Goal: Task Accomplishment & Management: Manage account settings

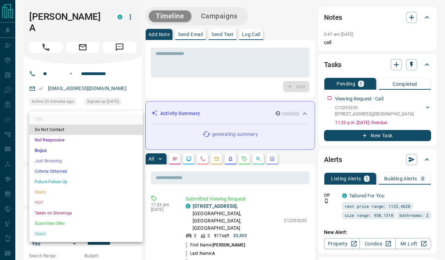
click at [86, 145] on li "Not Responsive" at bounding box center [86, 140] width 114 height 10
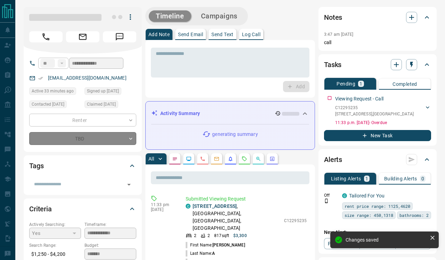
type input "*"
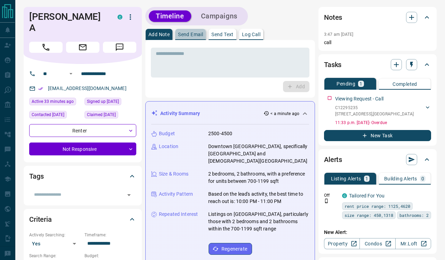
click at [200, 32] on p "Send Email" at bounding box center [190, 34] width 25 height 5
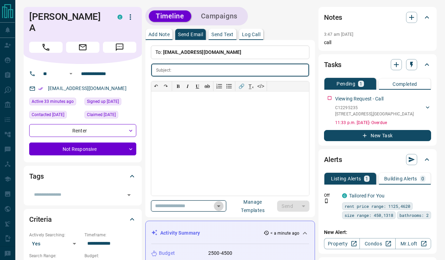
click at [223, 205] on icon "Open" at bounding box center [219, 206] width 8 height 8
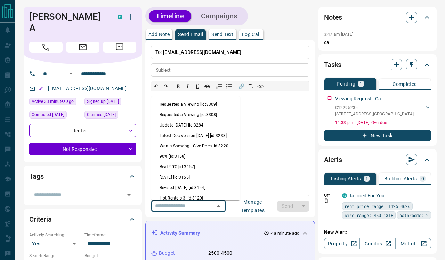
click at [205, 127] on li "Update [DATE] [id:3284]" at bounding box center [195, 125] width 89 height 10
type input "**********"
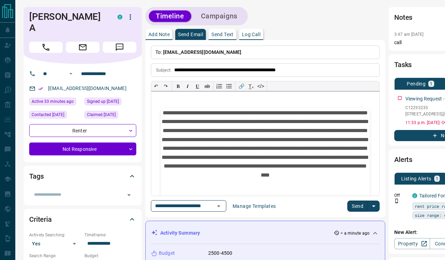
click at [279, 174] on p "**********" at bounding box center [265, 148] width 209 height 78
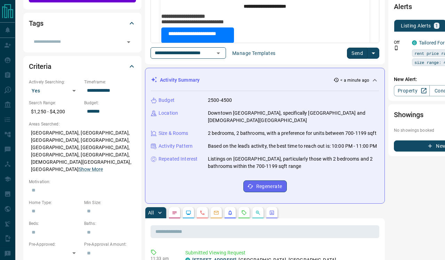
scroll to position [153, 0]
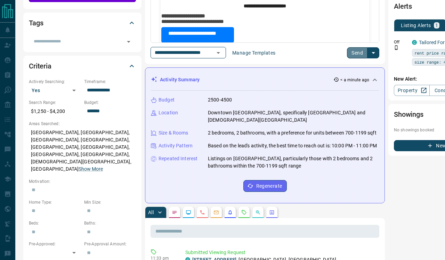
click at [360, 51] on button "Send" at bounding box center [357, 52] width 21 height 11
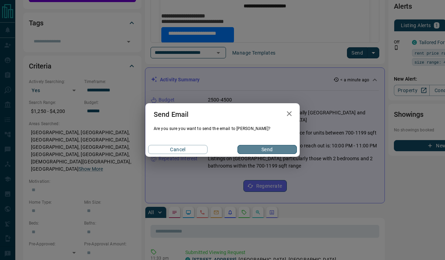
click at [276, 151] on button "Send" at bounding box center [267, 149] width 59 height 9
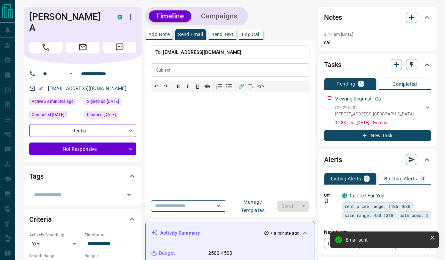
scroll to position [0, 0]
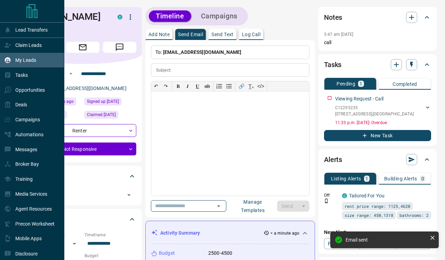
click at [29, 61] on p "My Leads" at bounding box center [25, 60] width 21 height 6
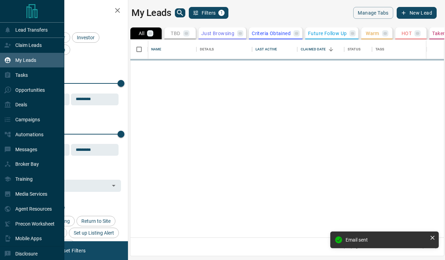
scroll to position [0, 0]
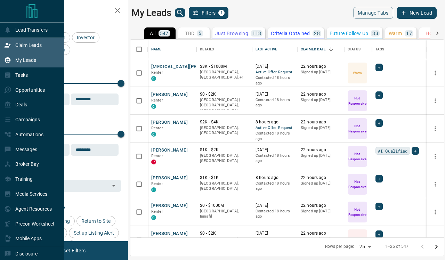
click at [31, 47] on p "Claim Leads" at bounding box center [28, 45] width 26 height 6
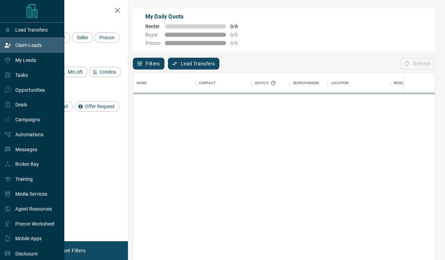
scroll to position [197, 302]
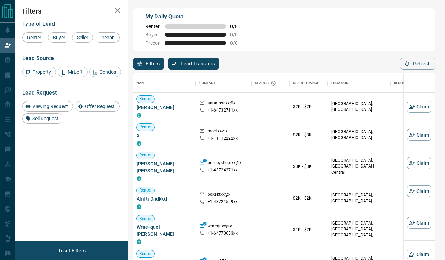
click at [118, 12] on icon "button" at bounding box center [117, 10] width 8 height 8
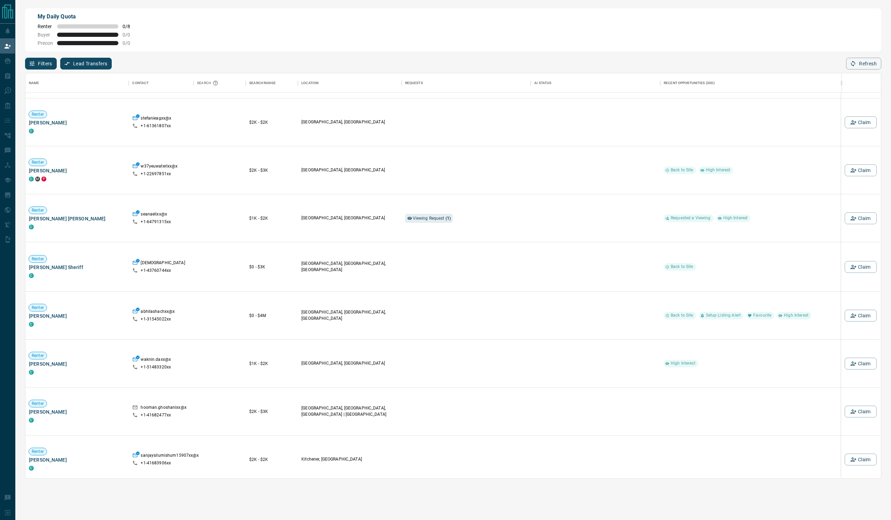
scroll to position [7950, 0]
click at [445, 223] on button "Claim" at bounding box center [860, 217] width 32 height 12
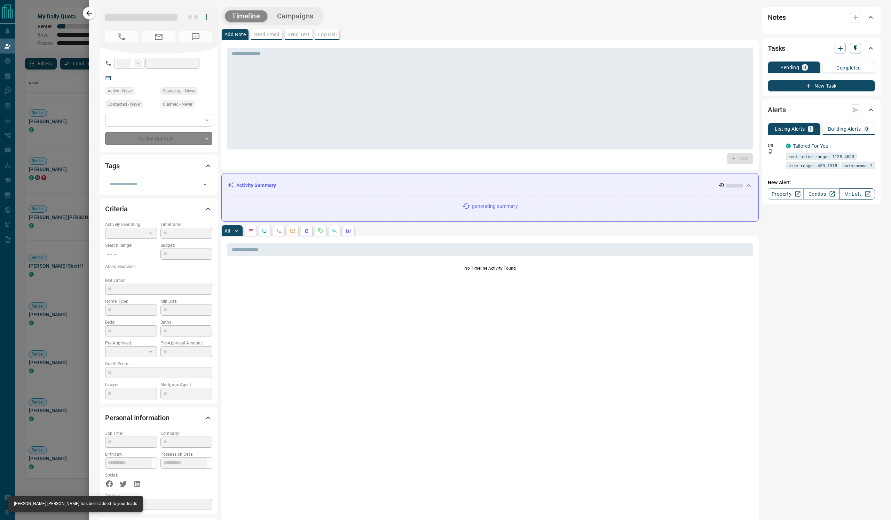
type input "**"
type input "**********"
type input "*"
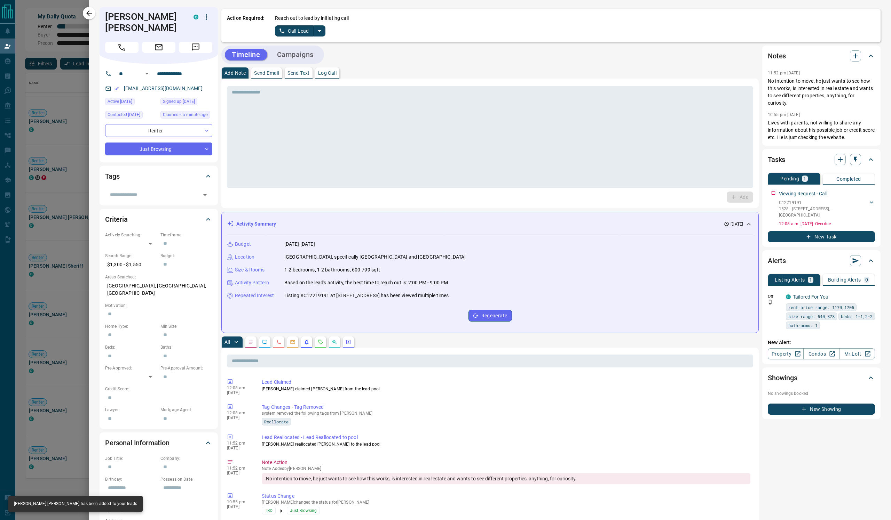
click at [324, 35] on icon "split button" at bounding box center [319, 31] width 8 height 8
click at [355, 67] on li "Log Manual Call" at bounding box center [333, 62] width 42 height 10
click at [336, 75] on p "Log Call" at bounding box center [327, 73] width 18 height 5
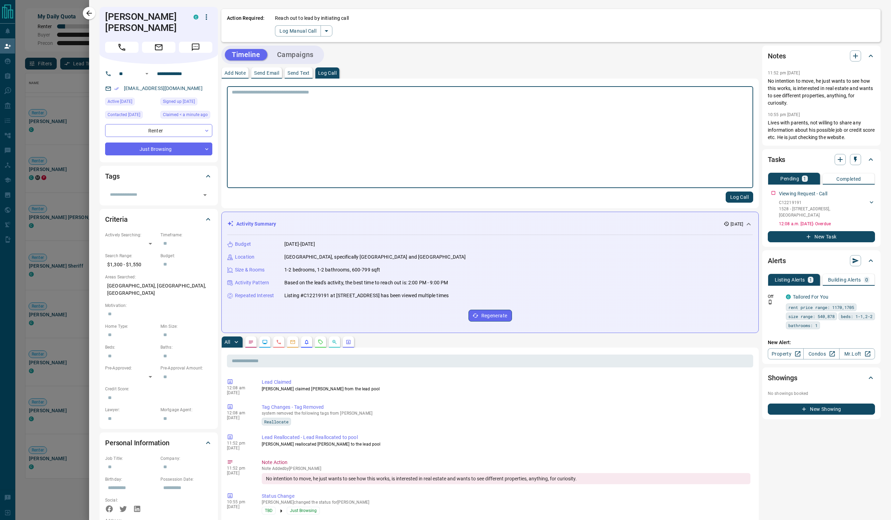
click at [328, 127] on textarea at bounding box center [490, 137] width 516 height 96
type textarea "*****"
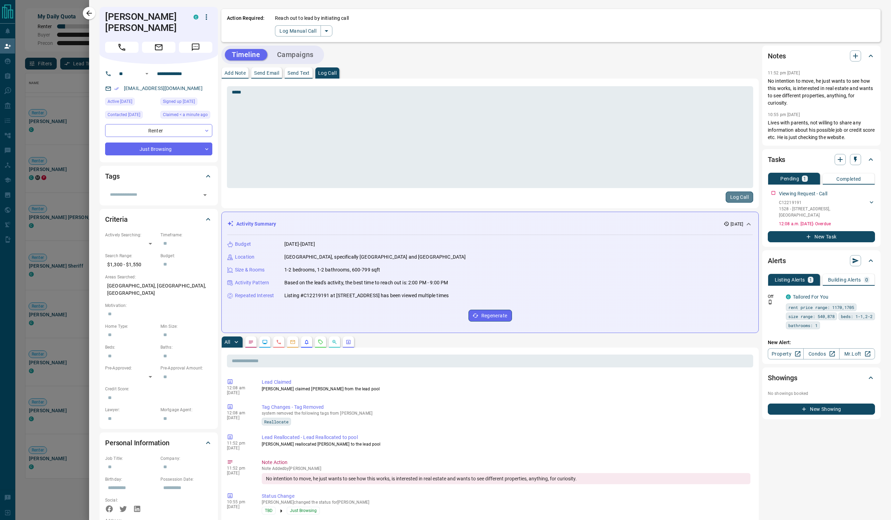
click at [445, 203] on button "Log Call" at bounding box center [738, 197] width 27 height 11
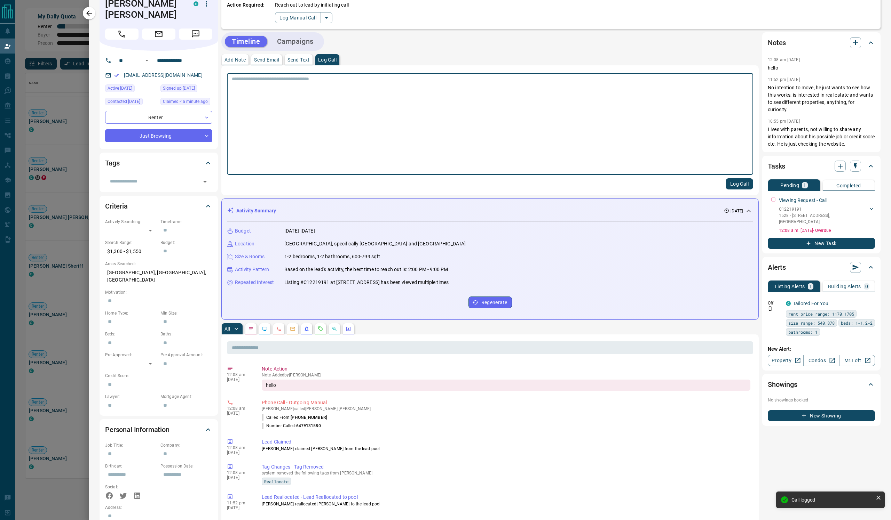
scroll to position [10, 0]
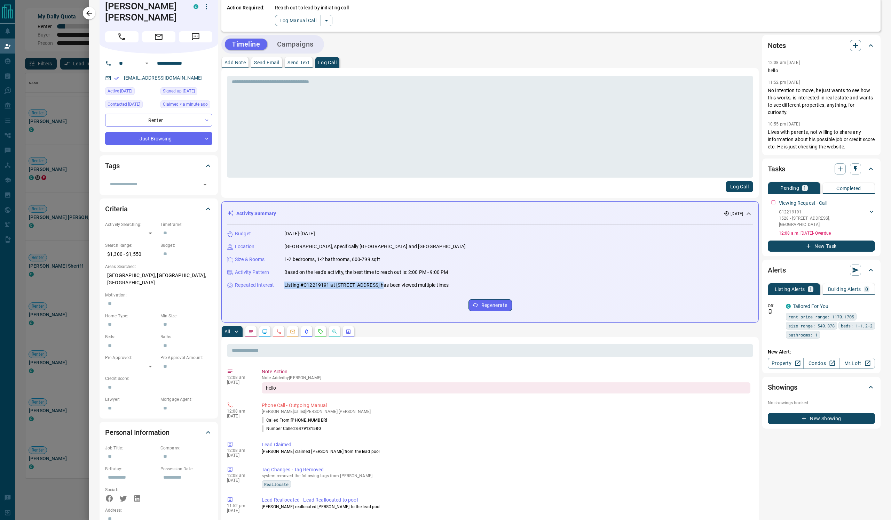
drag, startPoint x: 328, startPoint y: 337, endPoint x: 514, endPoint y: 339, distance: 185.8
click at [445, 260] on p "Listing #C12219191 at [STREET_ADDRESS] has been viewed multiple times" at bounding box center [366, 285] width 164 height 7
copy p "Listing #C12219191 at [STREET_ADDRESS]"
click at [279, 65] on p "Send Email" at bounding box center [266, 62] width 25 height 5
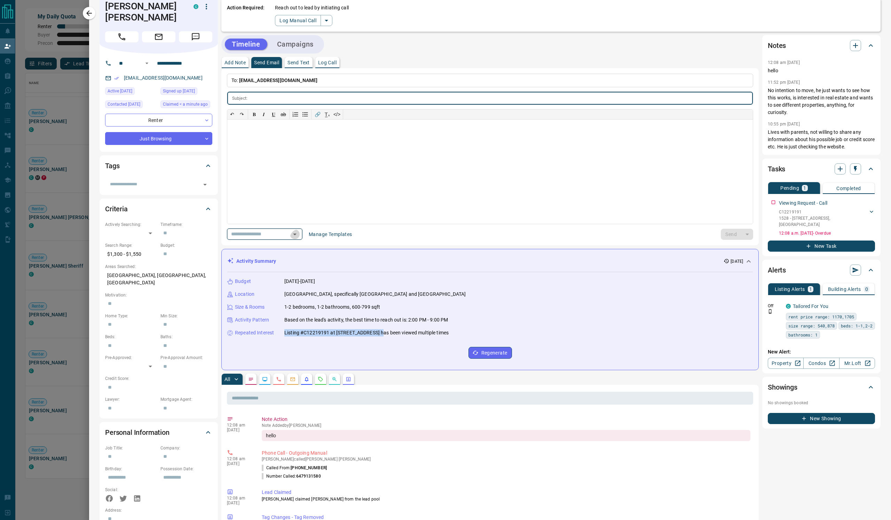
click at [299, 239] on icon "Open" at bounding box center [295, 234] width 8 height 8
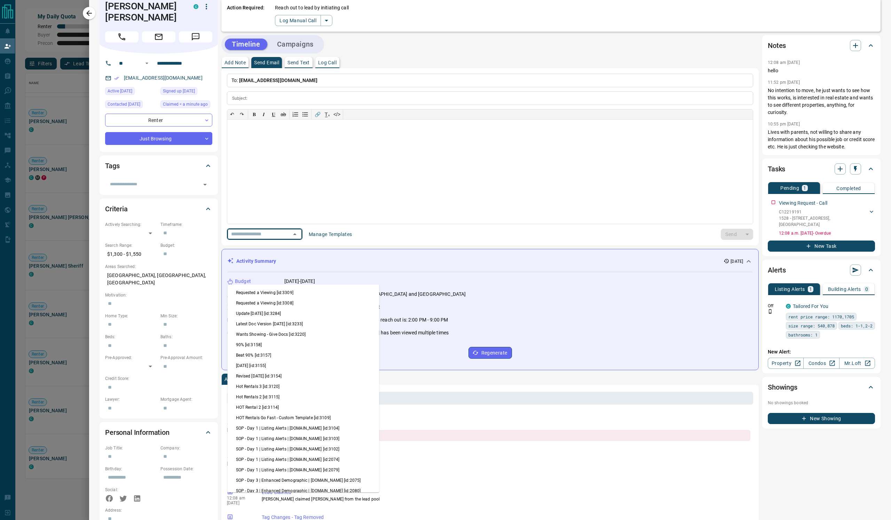
click at [335, 260] on li "Update [DATE] [id:3284]" at bounding box center [304, 314] width 152 height 10
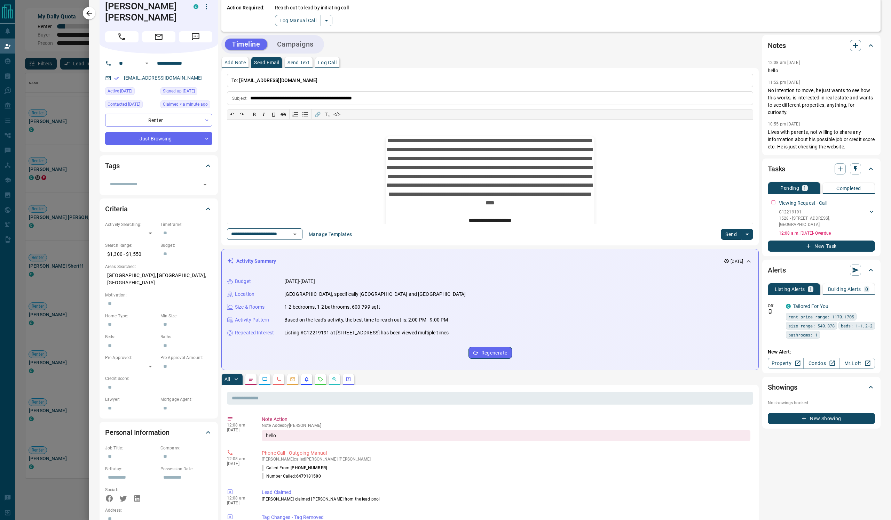
type input "**********"
click at [296, 236] on icon "Open" at bounding box center [294, 235] width 3 height 2
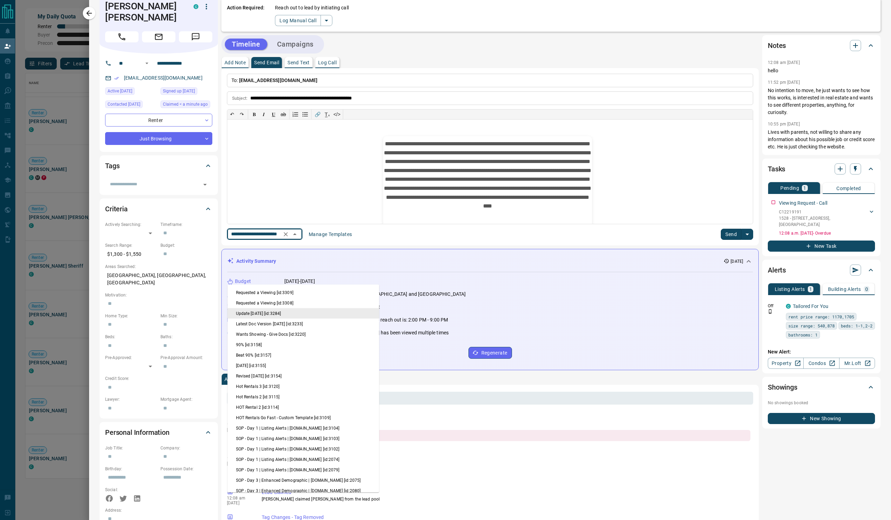
click at [319, 260] on li "Update [DATE] [id:3284]" at bounding box center [304, 314] width 152 height 10
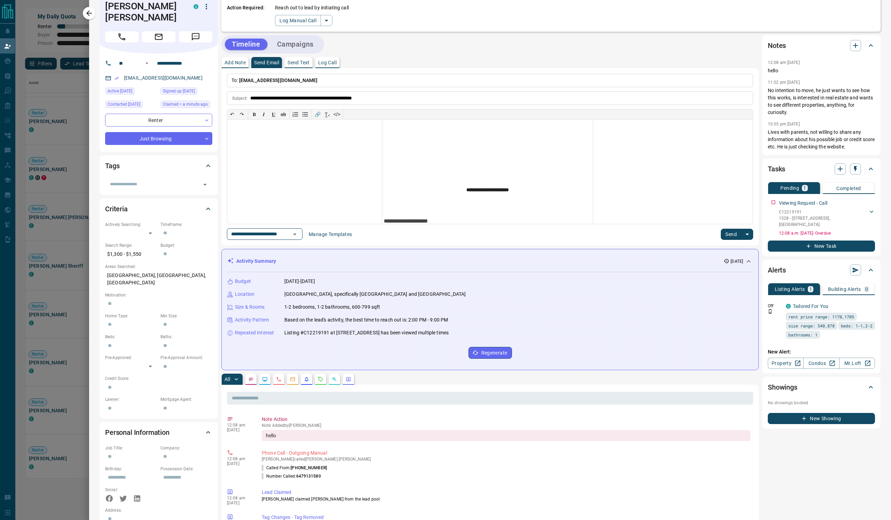
scroll to position [205, 0]
click at [445, 179] on p "**********" at bounding box center [487, 57] width 209 height 245
click at [445, 240] on button "Send" at bounding box center [731, 234] width 21 height 11
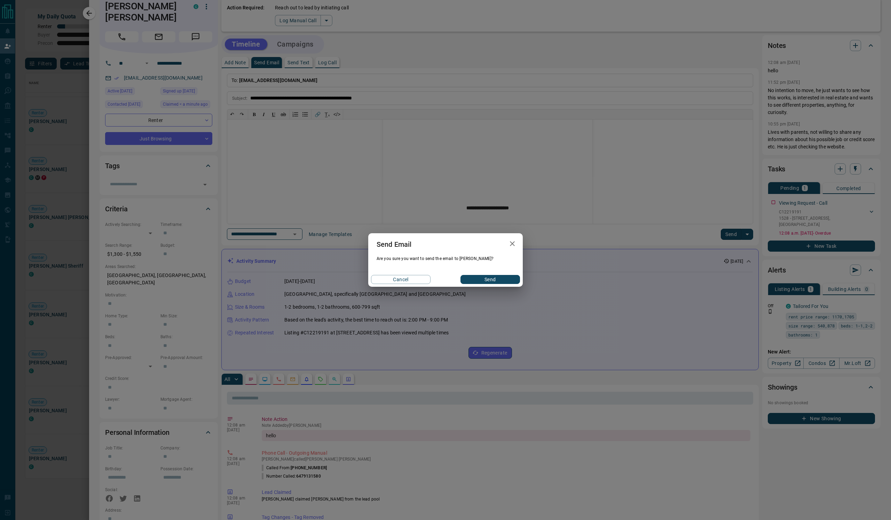
click at [445, 260] on button "Send" at bounding box center [489, 279] width 59 height 9
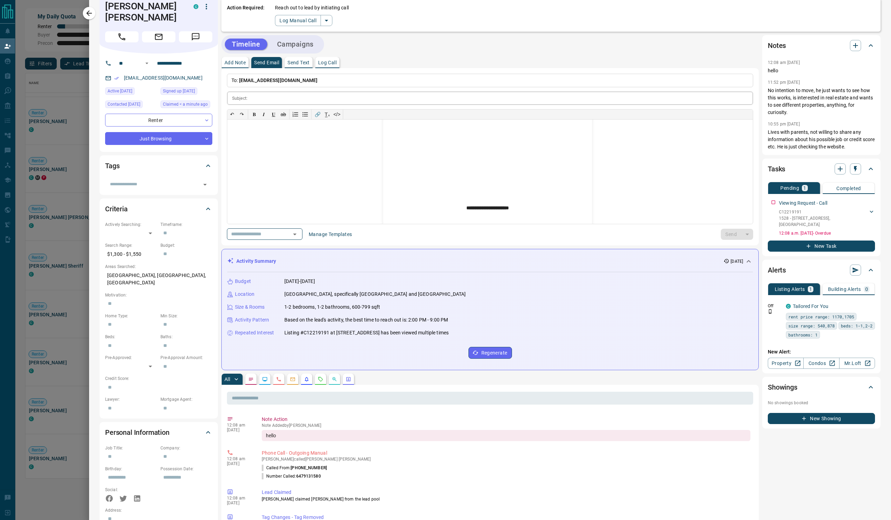
scroll to position [0, 0]
click at [331, 24] on icon "split button" at bounding box center [326, 20] width 8 height 8
click at [363, 57] on li "Log Manual Call" at bounding box center [341, 52] width 42 height 10
click at [339, 68] on button "Log Call" at bounding box center [327, 62] width 24 height 11
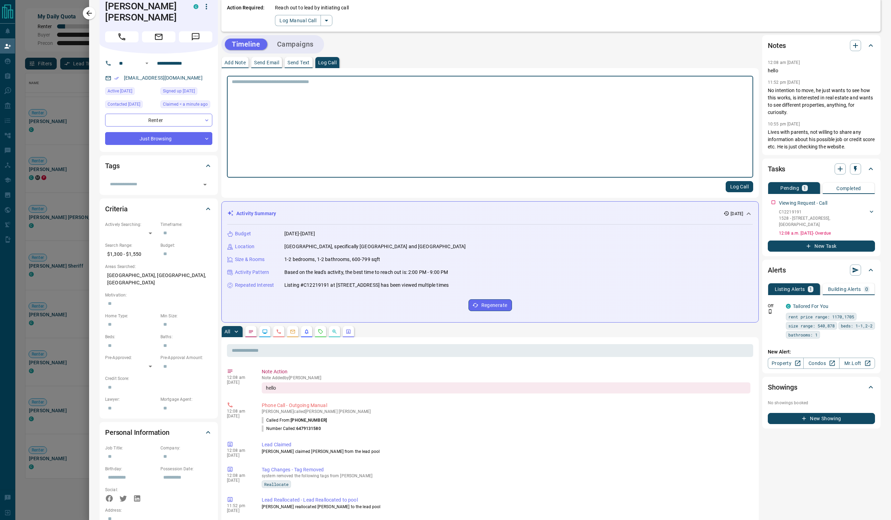
click at [363, 127] on textarea at bounding box center [490, 127] width 516 height 96
type textarea "****"
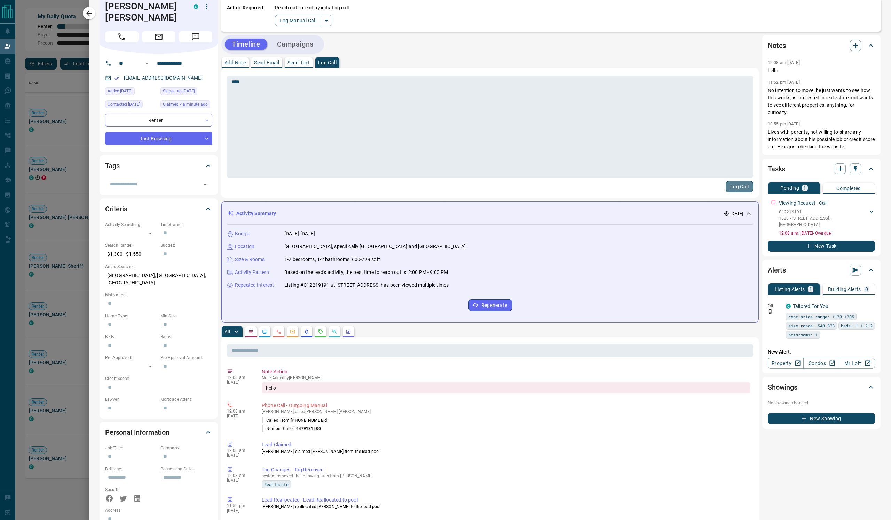
click at [445, 192] on button "Log Call" at bounding box center [738, 186] width 27 height 11
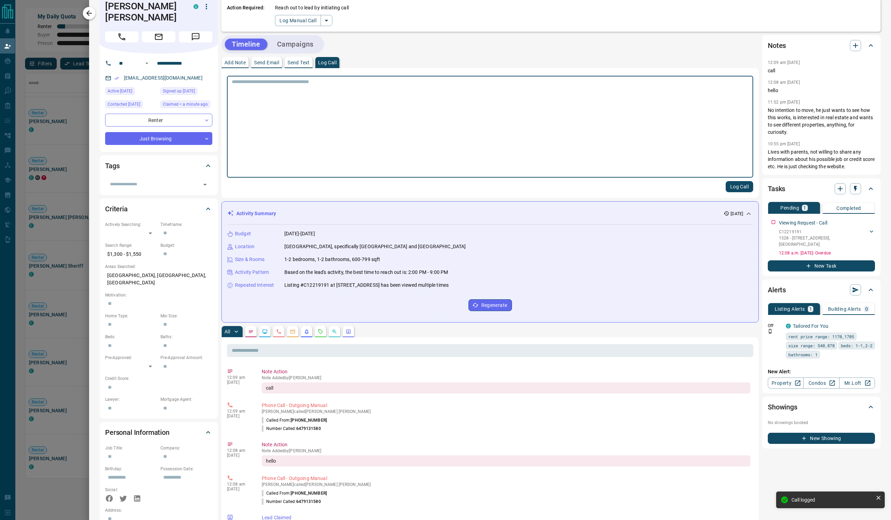
click at [91, 14] on icon "button" at bounding box center [89, 13] width 6 height 6
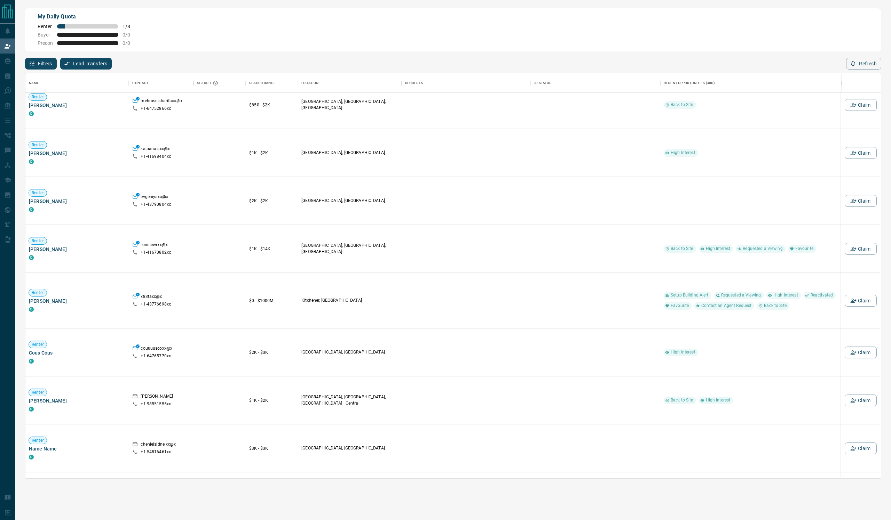
scroll to position [5345, 0]
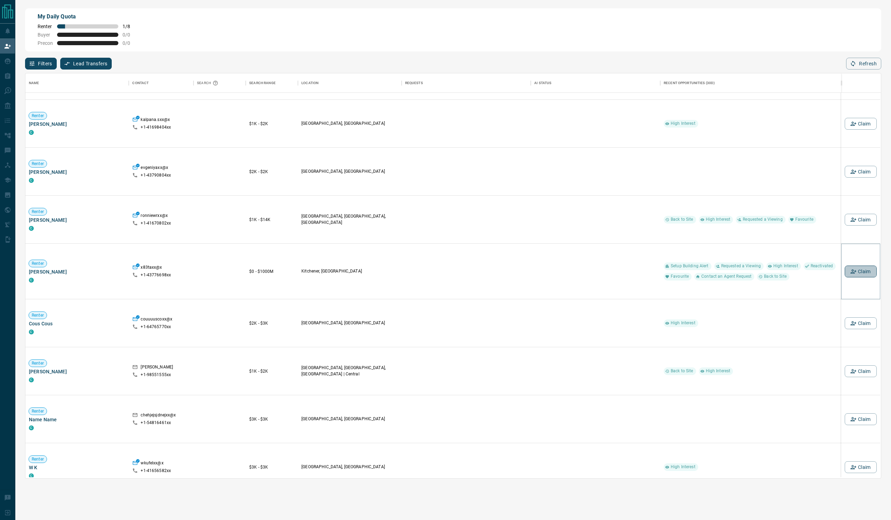
click at [445, 260] on icon "button" at bounding box center [853, 272] width 6 height 6
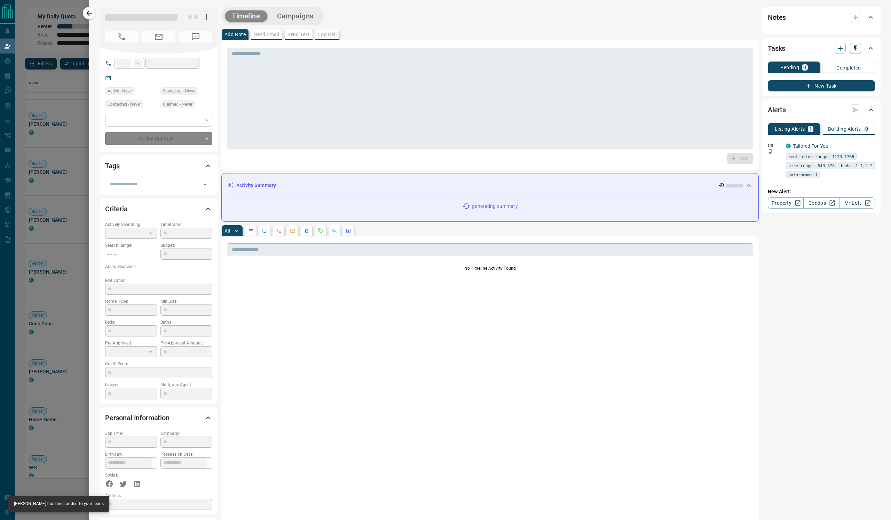
type input "**"
type input "**********"
type input "*"
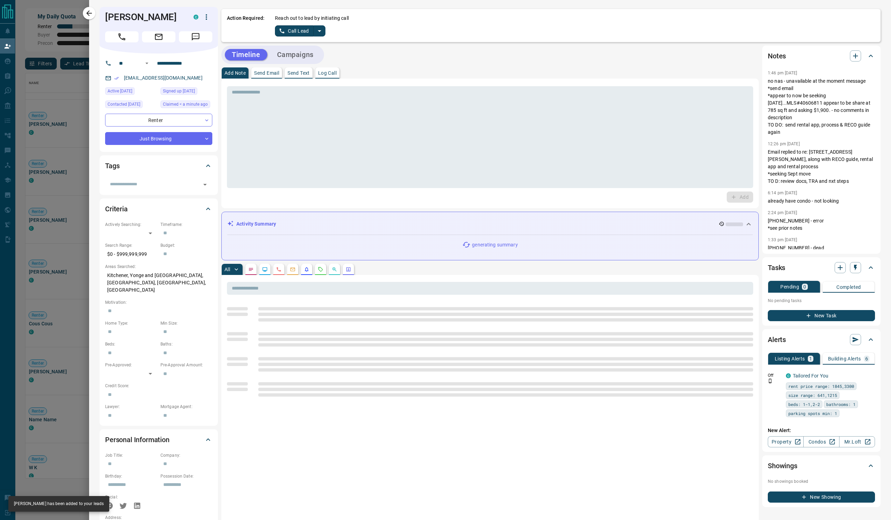
click at [324, 35] on icon "split button" at bounding box center [319, 31] width 8 height 8
click at [355, 67] on li "Log Manual Call" at bounding box center [333, 62] width 42 height 10
click at [336, 75] on p "Log Call" at bounding box center [327, 73] width 18 height 5
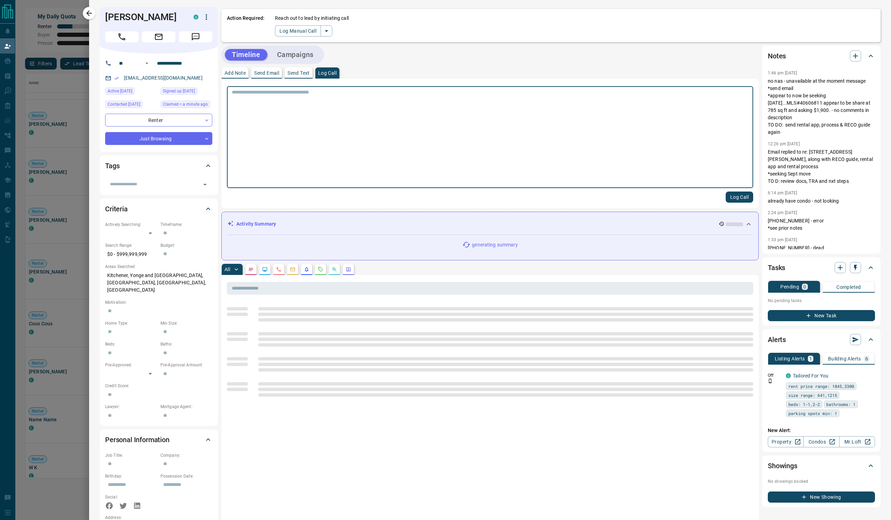
click at [319, 119] on textarea at bounding box center [490, 137] width 516 height 96
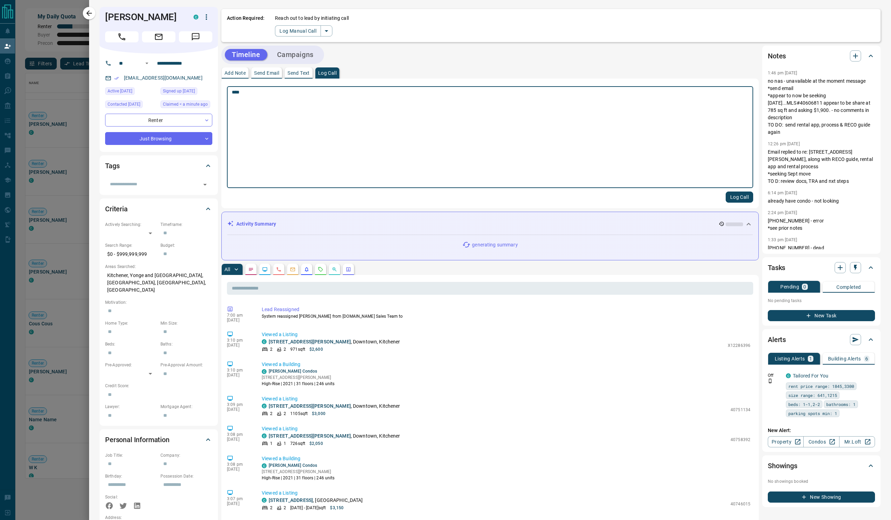
type textarea "****"
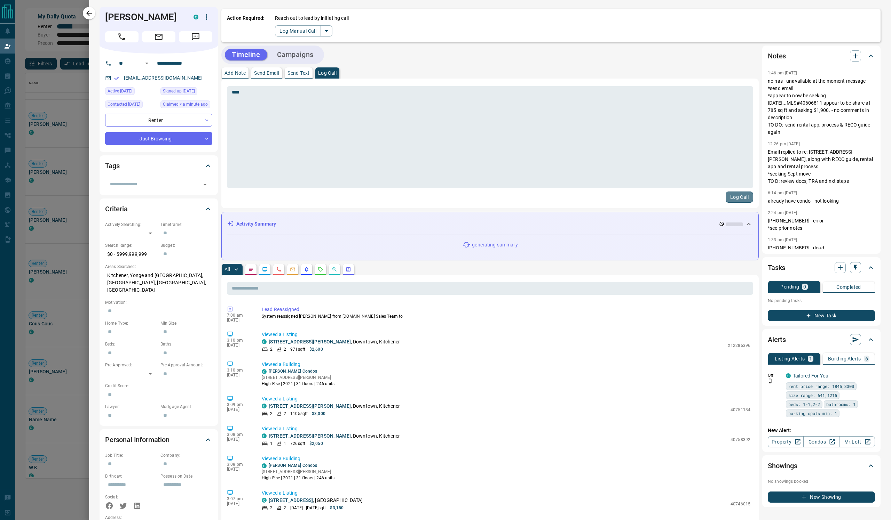
click at [445, 203] on button "Log Call" at bounding box center [738, 197] width 27 height 11
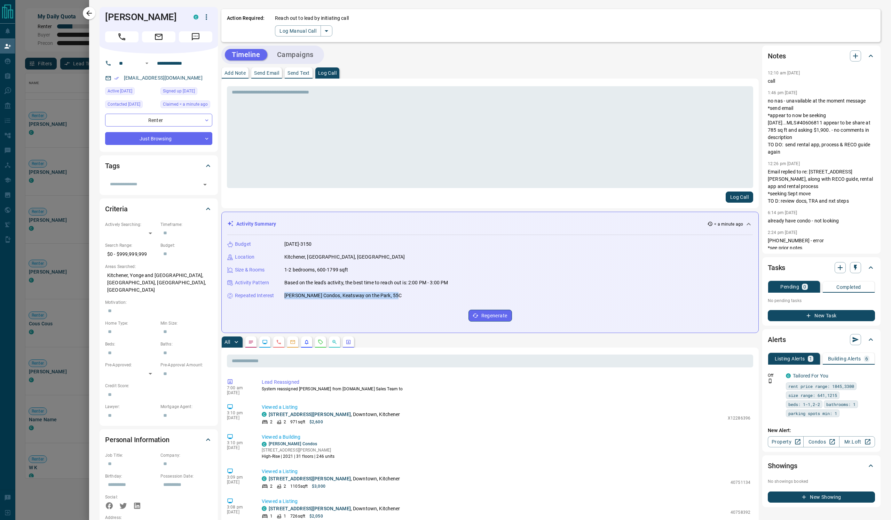
drag, startPoint x: 550, startPoint y: 345, endPoint x: 326, endPoint y: 348, distance: 224.1
click at [326, 260] on div "Repeated Interest [PERSON_NAME] Condos, [GEOGRAPHIC_DATA] on the Park, 55C" at bounding box center [489, 295] width 525 height 7
copy p "[PERSON_NAME] Condos, Keatsway on the Park, 55C"
click at [279, 75] on p "Send Email" at bounding box center [266, 73] width 25 height 5
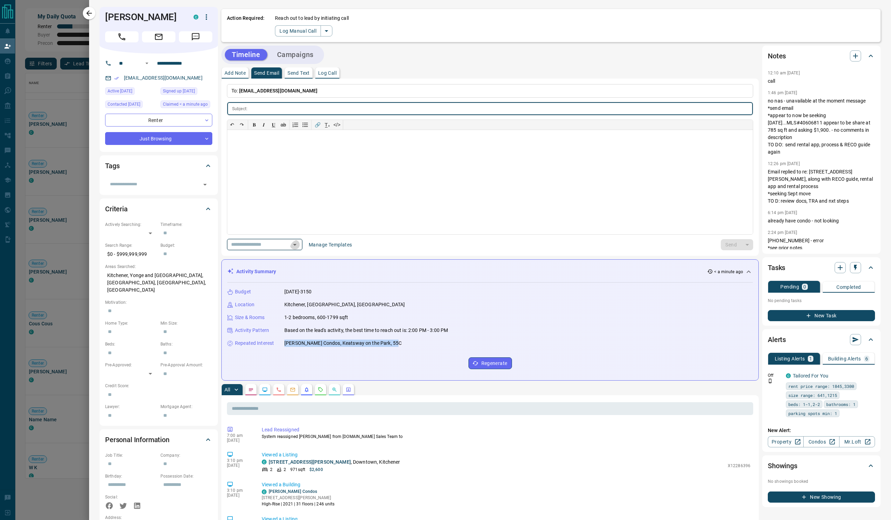
click at [296, 246] on icon "Open" at bounding box center [294, 245] width 3 height 2
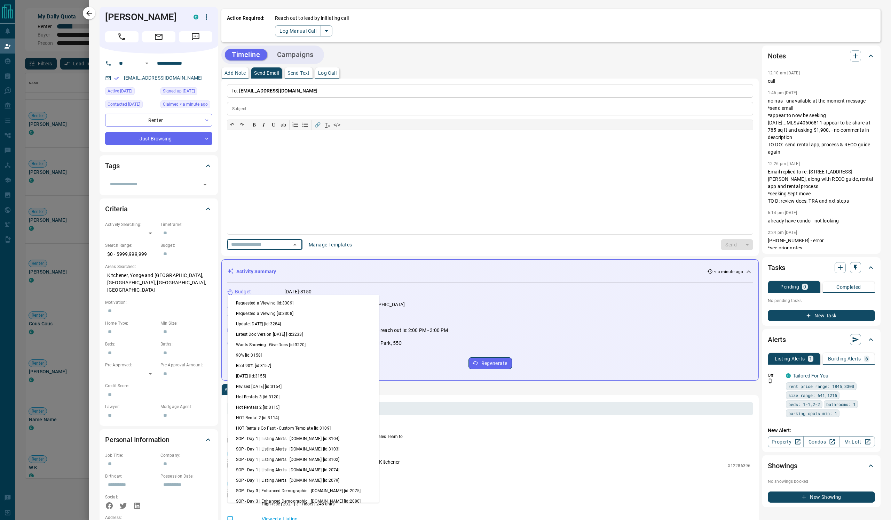
click at [338, 260] on li "Update [DATE] [id:3284]" at bounding box center [304, 324] width 152 height 10
type input "**********"
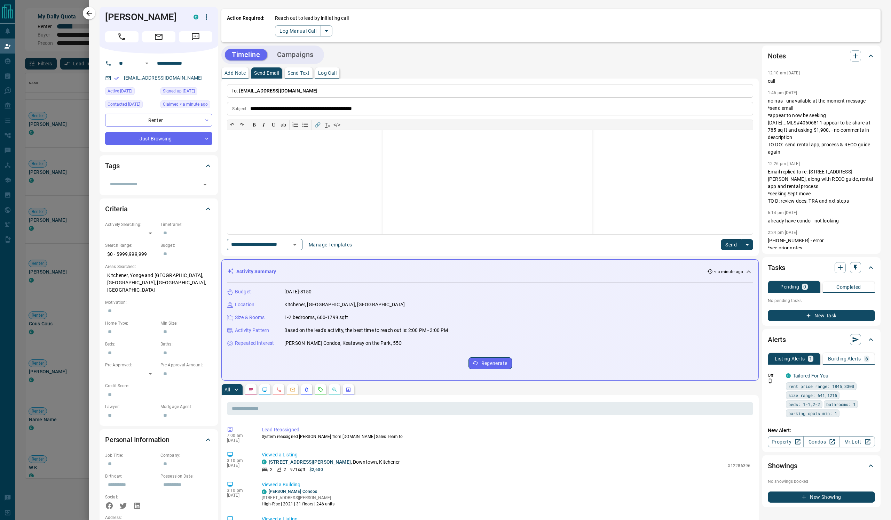
scroll to position [173, 0]
click at [445, 222] on p "**********" at bounding box center [487, 99] width 209 height 245
click at [445, 250] on button "Send" at bounding box center [731, 244] width 21 height 11
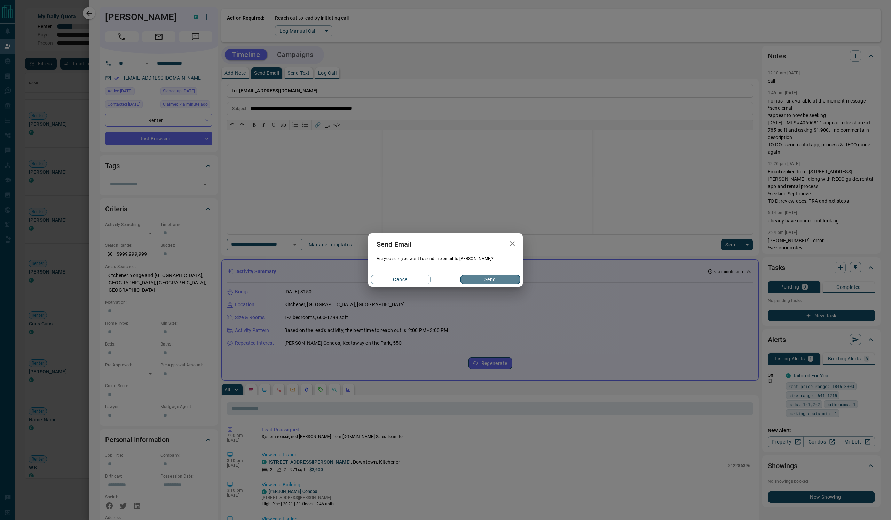
click at [445, 260] on button "Send" at bounding box center [489, 279] width 59 height 9
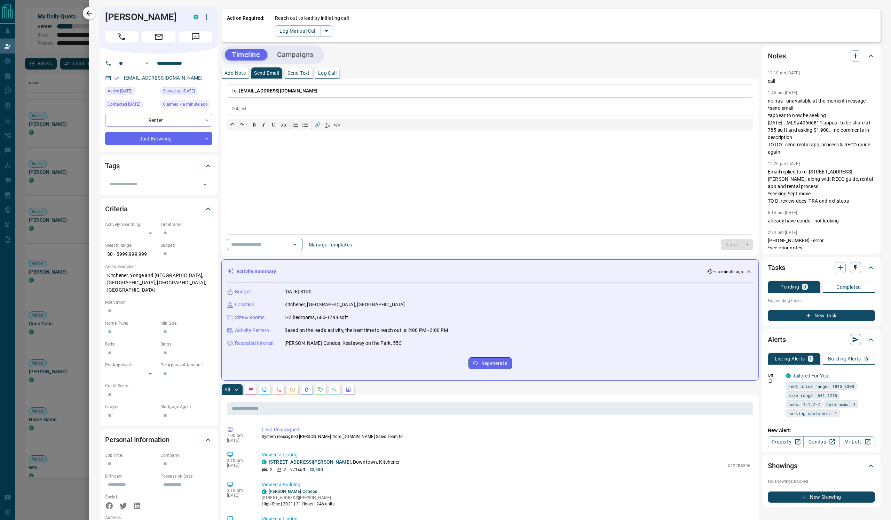
scroll to position [0, 0]
click at [90, 13] on icon "button" at bounding box center [89, 13] width 6 height 6
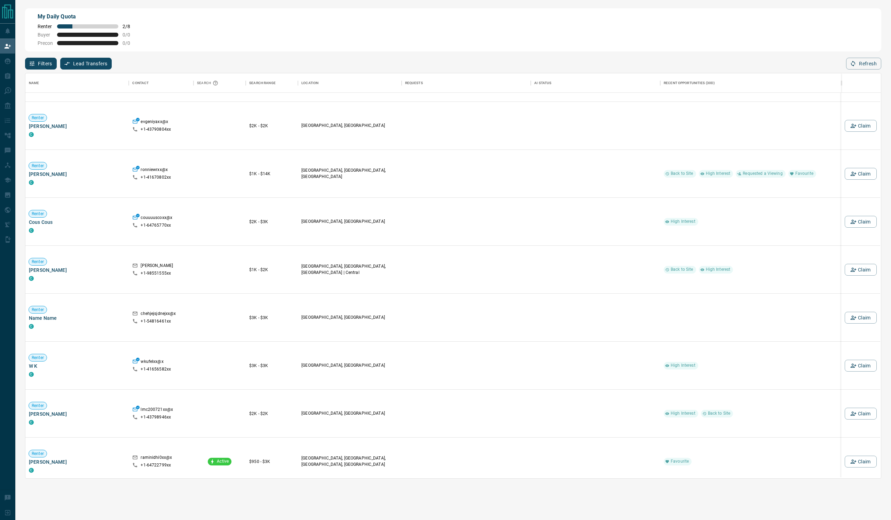
scroll to position [5338, 0]
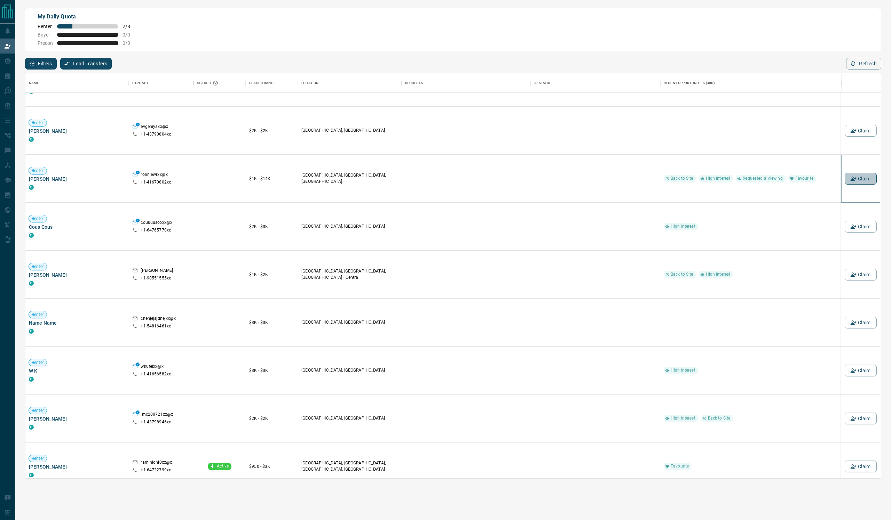
click at [445, 185] on button "Claim" at bounding box center [860, 179] width 32 height 12
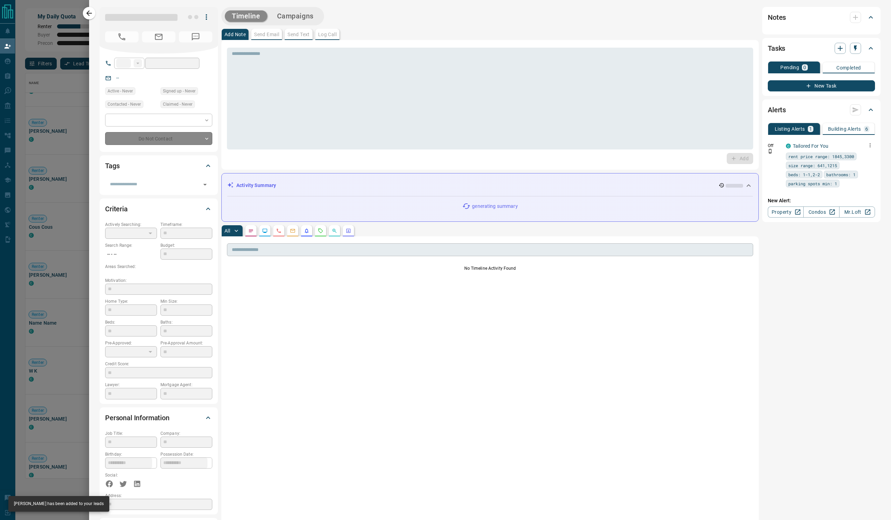
type input "**"
type input "**********"
type input "**"
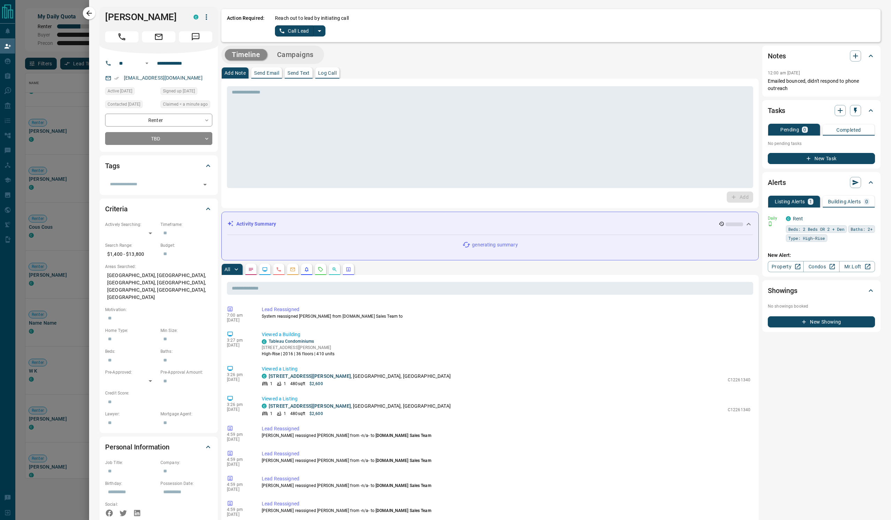
click at [324, 35] on icon "split button" at bounding box center [319, 31] width 8 height 8
click at [355, 67] on li "Log Manual Call" at bounding box center [333, 62] width 42 height 10
click at [331, 35] on icon "split button" at bounding box center [326, 31] width 8 height 8
click at [363, 67] on li "Log Manual Call" at bounding box center [341, 62] width 42 height 10
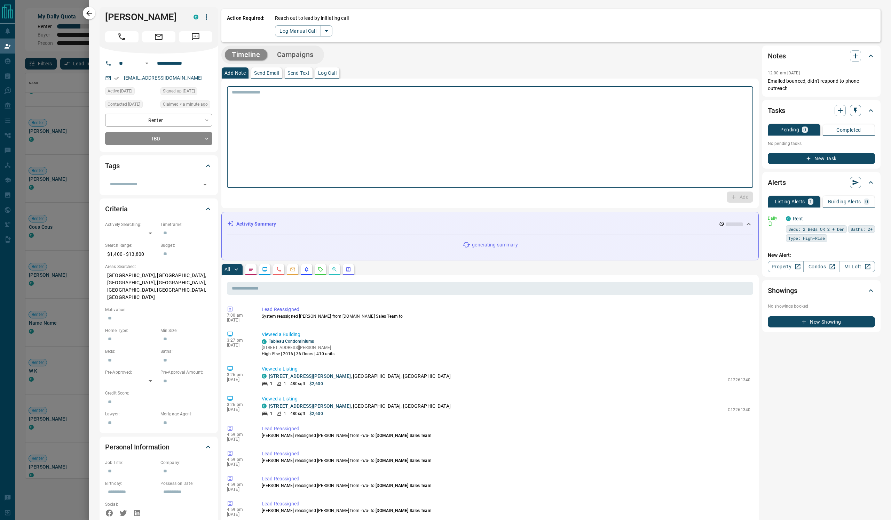
click at [331, 121] on textarea at bounding box center [490, 137] width 516 height 96
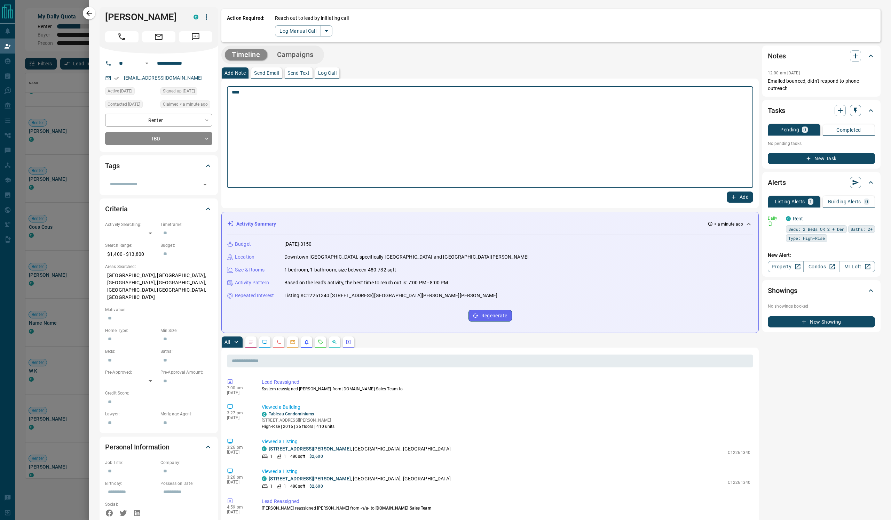
type textarea "****"
click at [445, 203] on button "Add" at bounding box center [739, 197] width 26 height 11
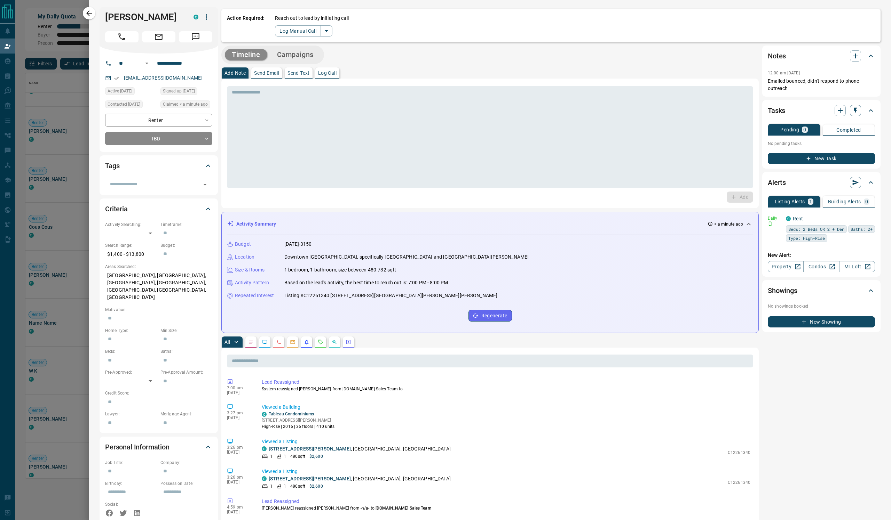
click at [279, 75] on p "Send Email" at bounding box center [266, 73] width 25 height 5
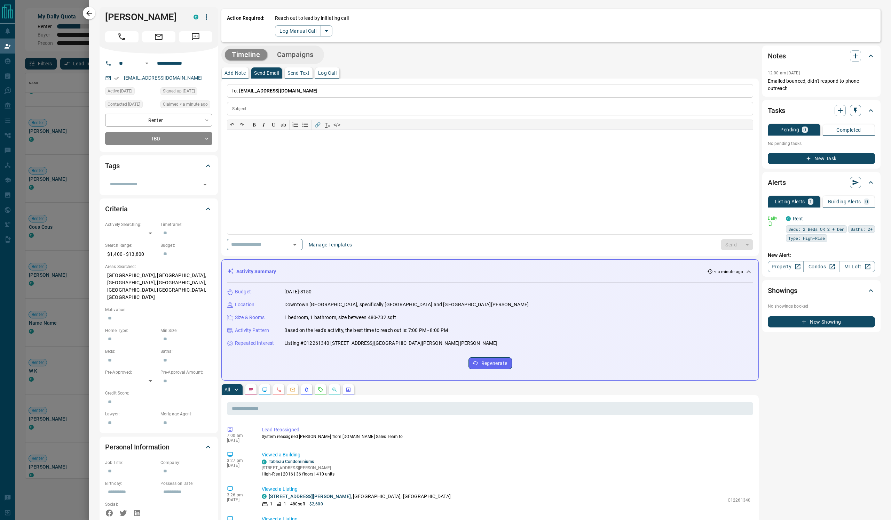
click at [313, 234] on div at bounding box center [489, 182] width 525 height 104
click at [296, 246] on icon "Open" at bounding box center [294, 245] width 3 height 2
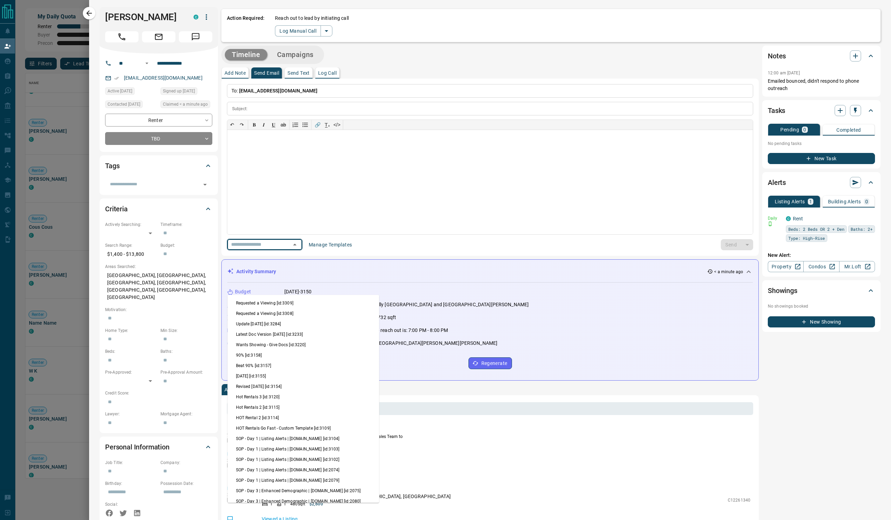
click at [331, 260] on li "Update [DATE] [id:3284]" at bounding box center [304, 324] width 152 height 10
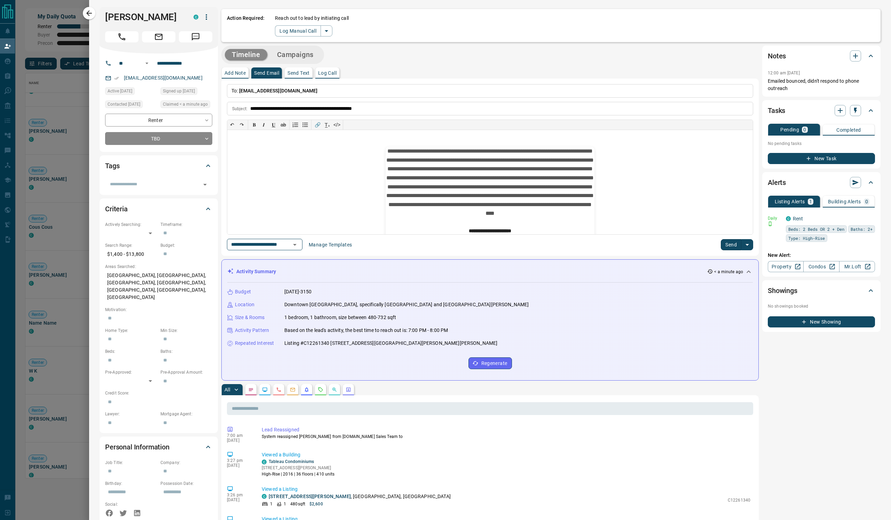
type input "**********"
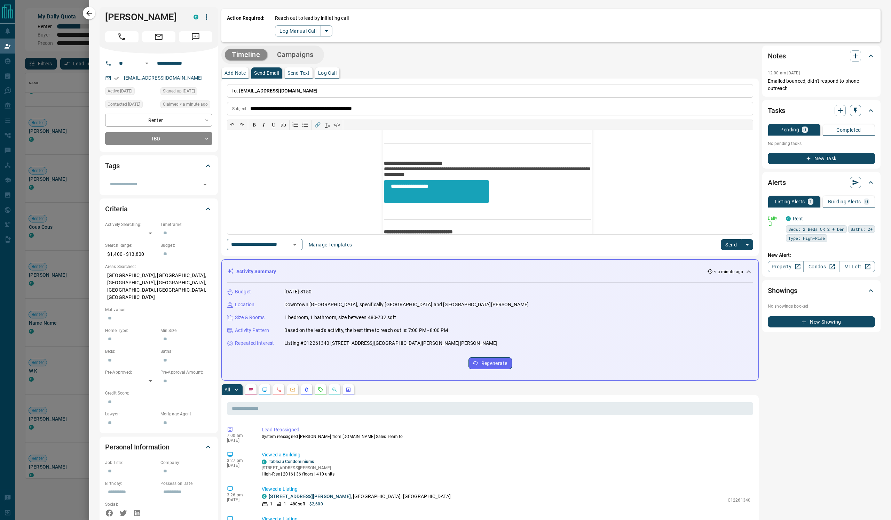
scroll to position [408, 0]
click at [27, 22] on div at bounding box center [445, 260] width 891 height 520
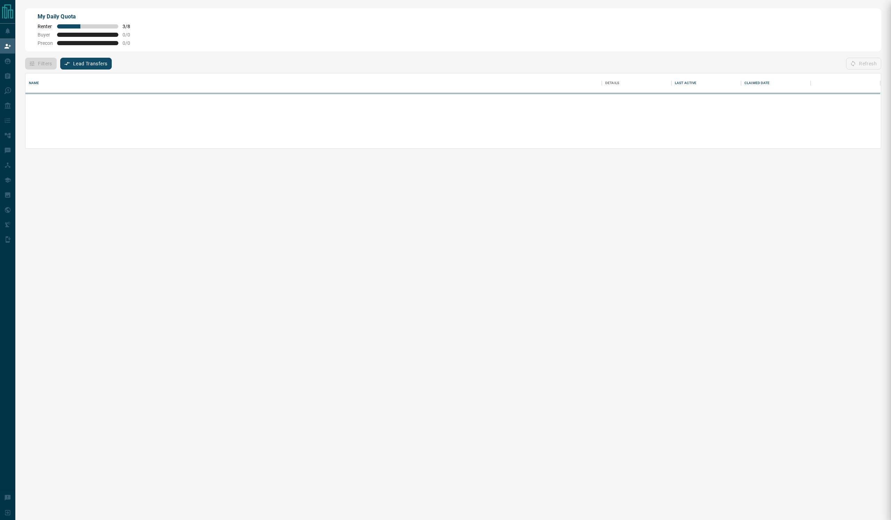
scroll to position [47, 854]
